Goal: Navigation & Orientation: Understand site structure

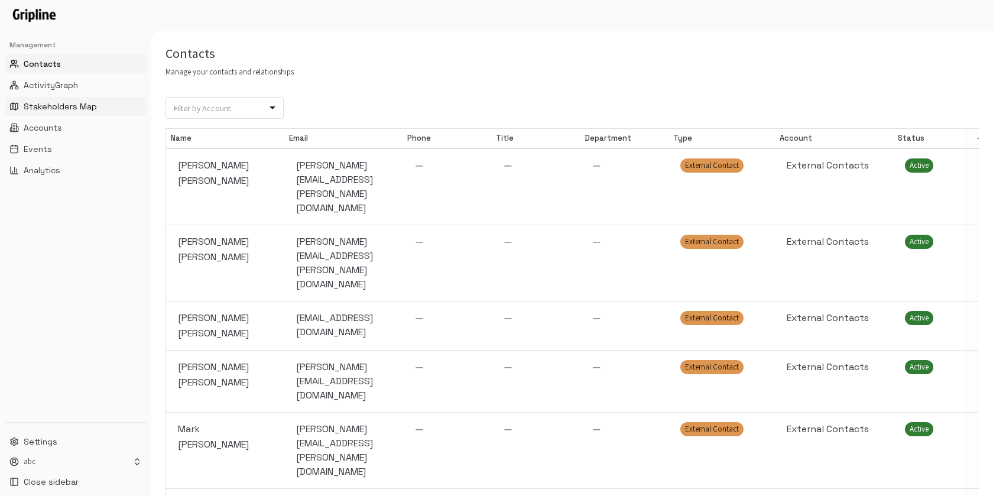
click at [78, 102] on span "Stakeholders Map" at bounding box center [60, 106] width 73 height 12
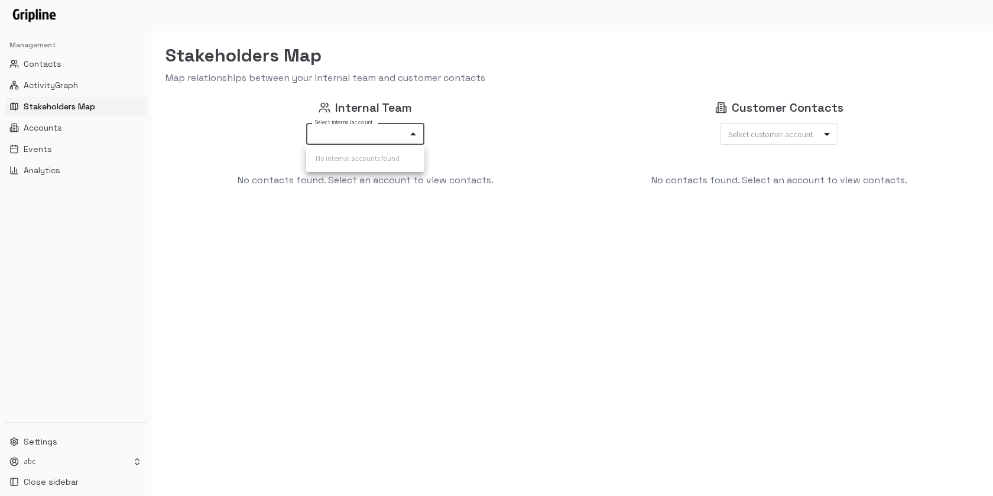
click at [413, 131] on body "Management Contacts ActivityGraph Stakeholders Map Accounts Events Analytics Se…" at bounding box center [496, 248] width 993 height 496
click at [388, 214] on div at bounding box center [496, 248] width 993 height 496
click at [764, 145] on div "Customer Contacts Select customer account ​ Select customer account No contacts…" at bounding box center [779, 288] width 400 height 378
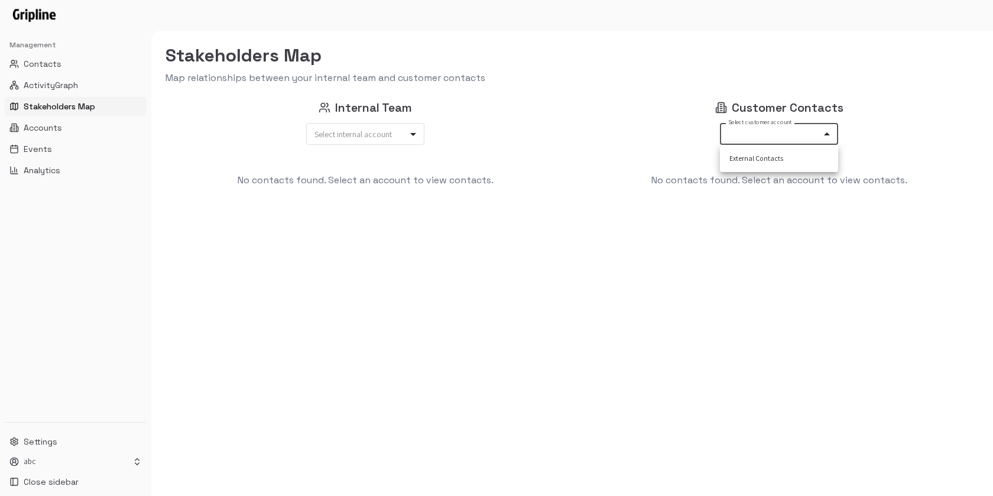
click at [764, 132] on body "Management Contacts ActivityGraph Stakeholders Map Accounts Events Analytics Se…" at bounding box center [496, 248] width 993 height 496
click at [583, 193] on div at bounding box center [496, 248] width 993 height 496
click at [74, 81] on span "ActivityGraph" at bounding box center [51, 85] width 54 height 12
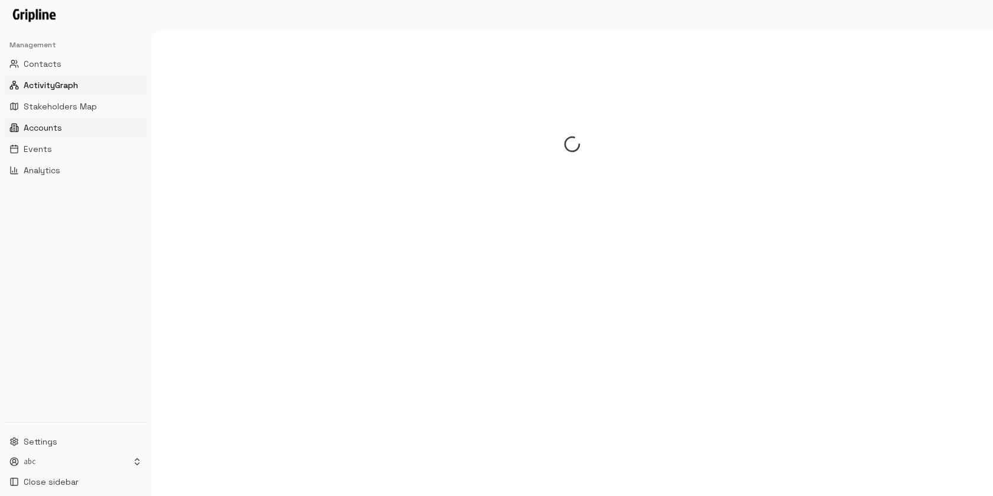
click at [51, 128] on span "Accounts" at bounding box center [43, 128] width 38 height 12
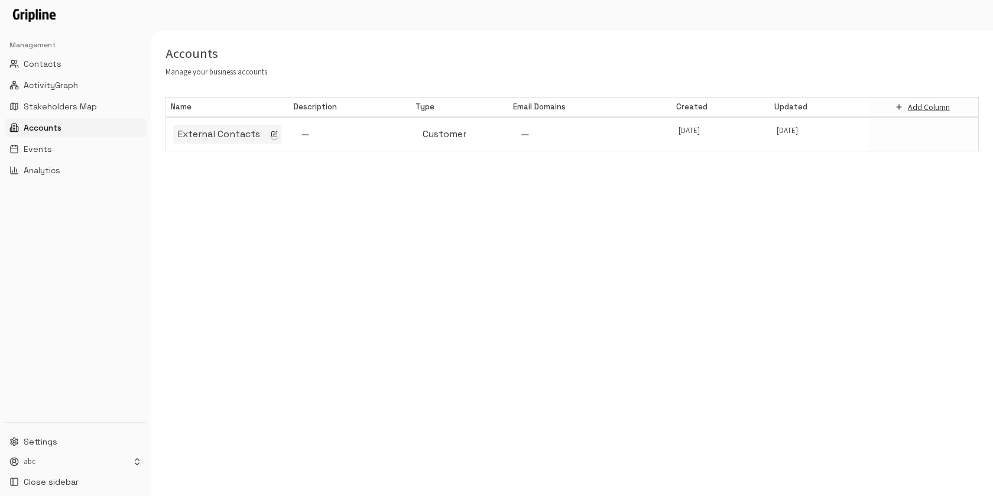
click at [247, 134] on div "External Contacts" at bounding box center [227, 134] width 99 height 14
click at [423, 270] on div "**********" at bounding box center [572, 263] width 842 height 465
click at [63, 149] on button "Events" at bounding box center [76, 148] width 142 height 19
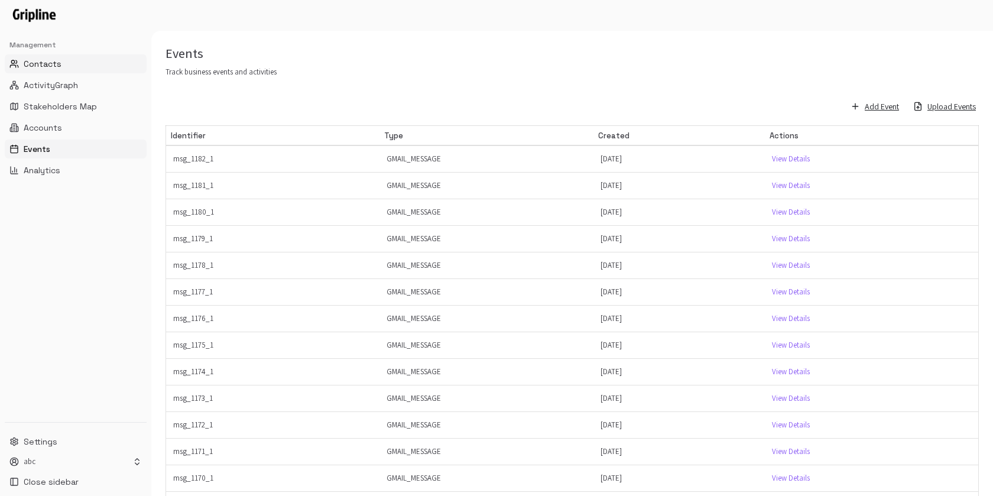
click at [38, 63] on span "Contacts" at bounding box center [43, 64] width 38 height 12
